Goal: Task Accomplishment & Management: Use online tool/utility

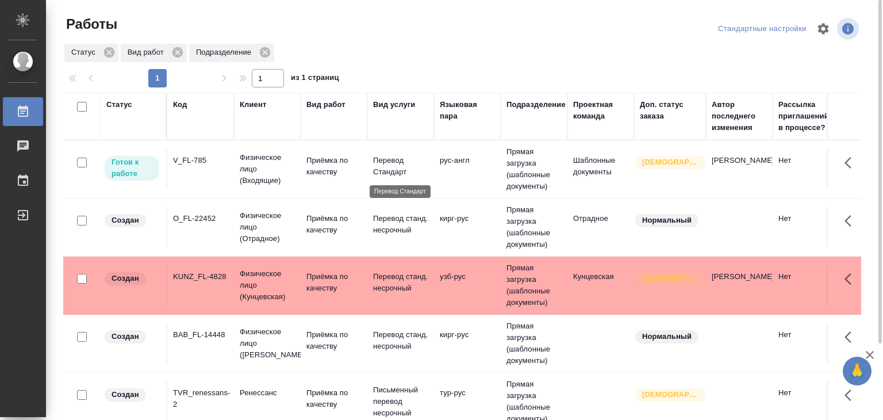
click at [412, 166] on p "Перевод Стандарт" at bounding box center [400, 166] width 55 height 23
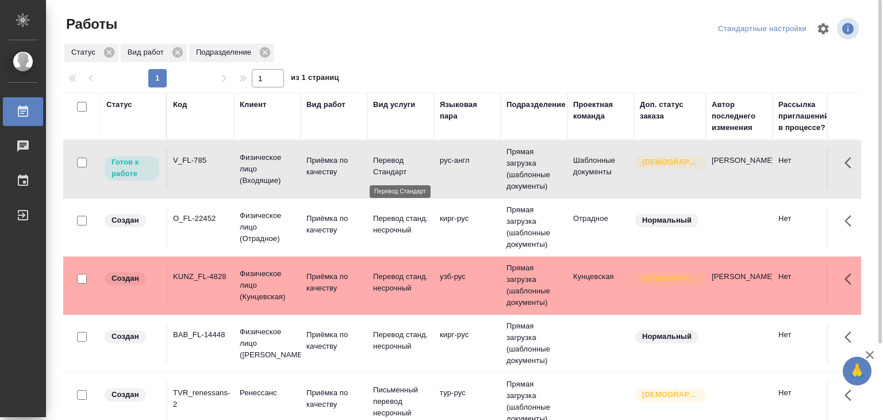
click at [412, 166] on p "Перевод Стандарт" at bounding box center [400, 166] width 55 height 23
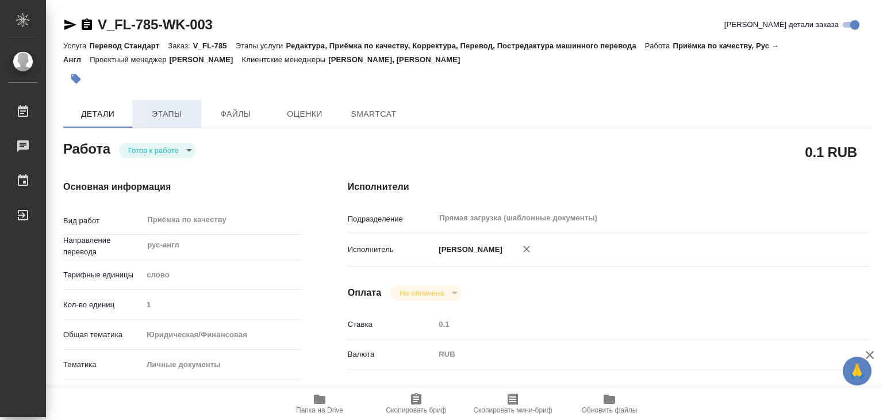
type textarea "x"
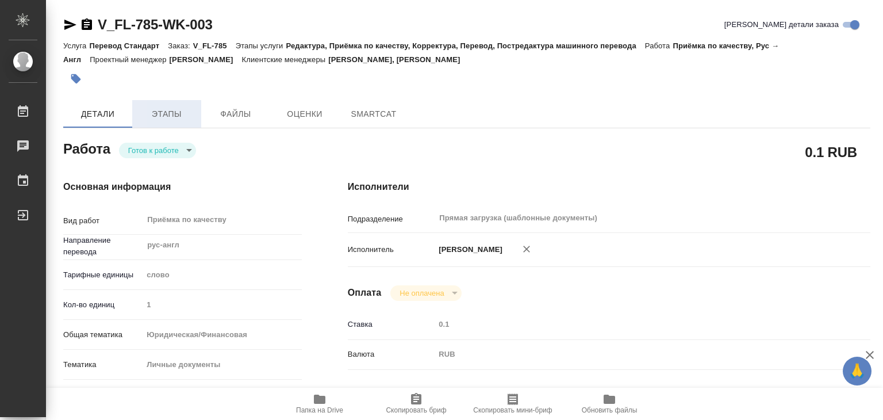
type textarea "x"
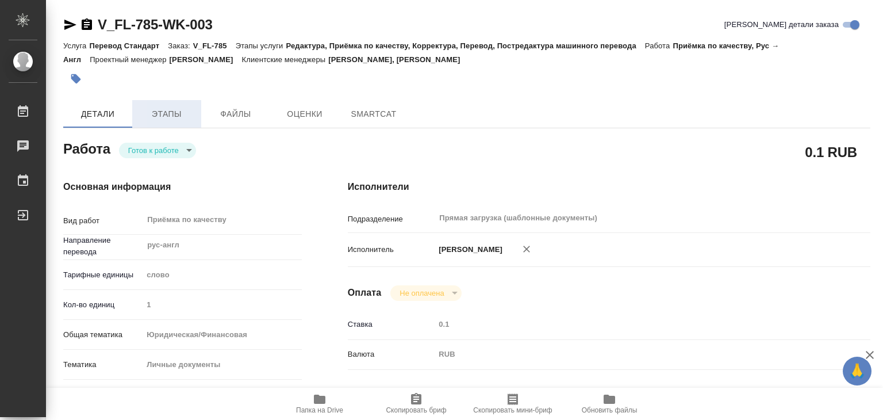
click at [168, 114] on span "Этапы" at bounding box center [166, 114] width 55 height 14
type textarea "x"
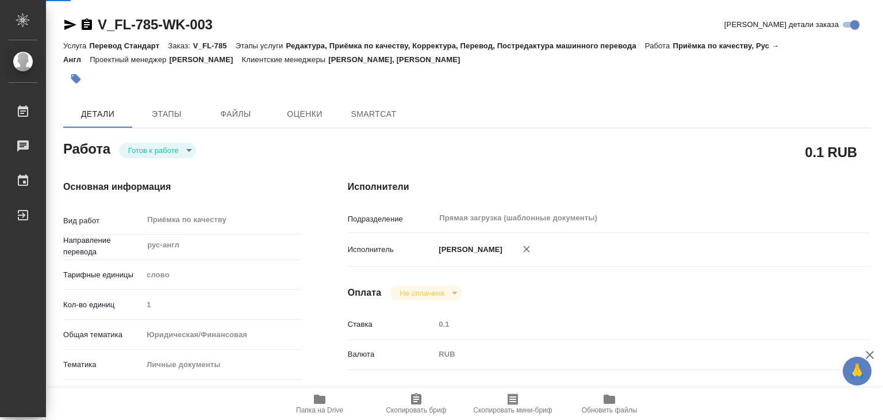
type textarea "x"
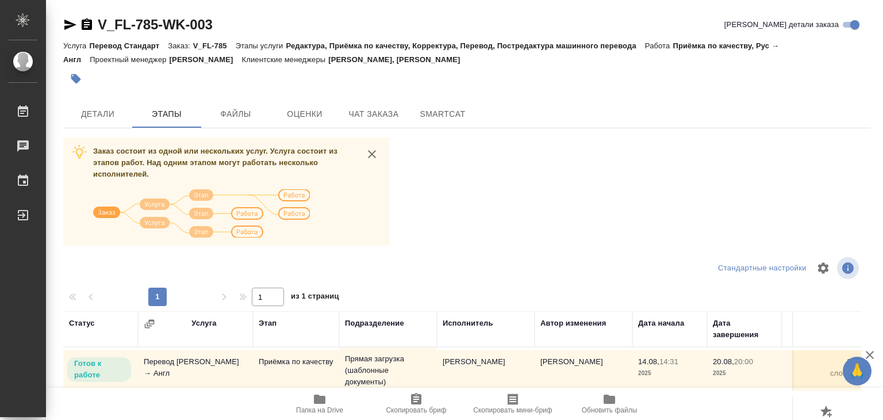
scroll to position [172, 0]
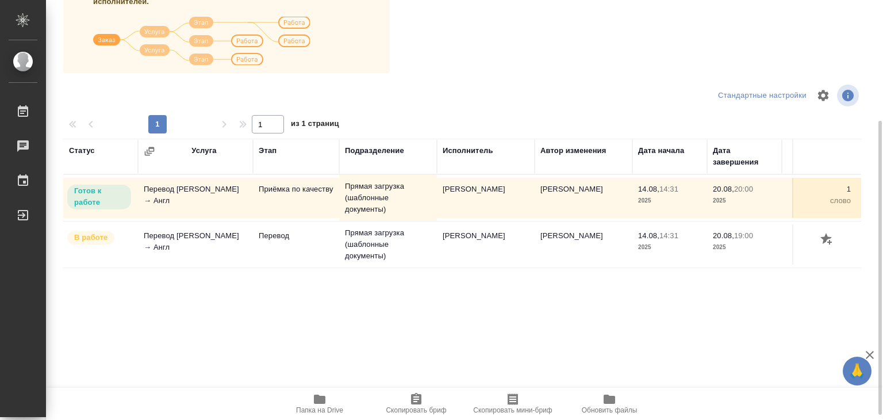
click at [319, 406] on span "Папка на Drive" at bounding box center [319, 410] width 47 height 8
